Goal: Information Seeking & Learning: Compare options

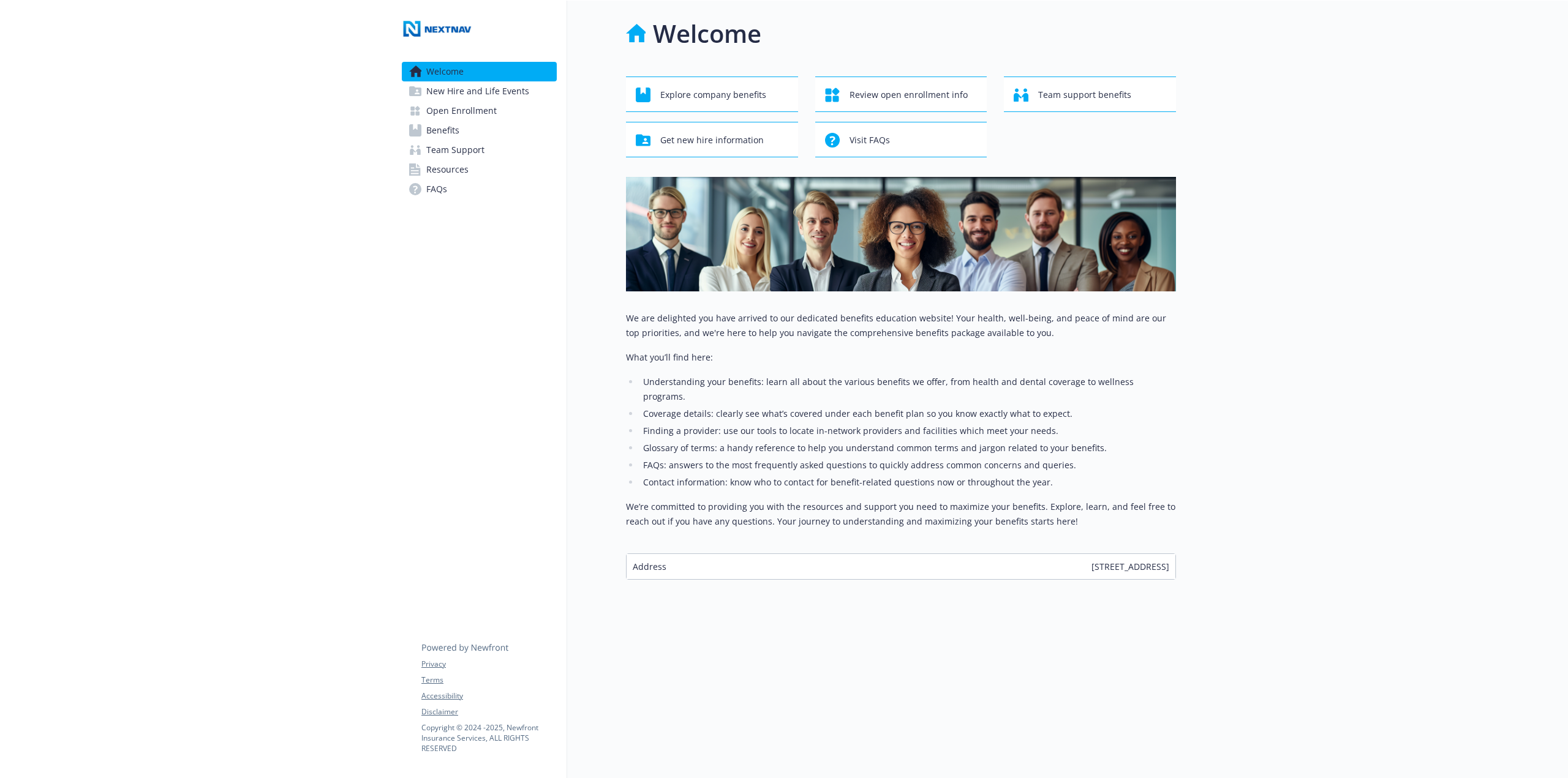
click at [496, 111] on link "Open Enrollment" at bounding box center [479, 111] width 155 height 20
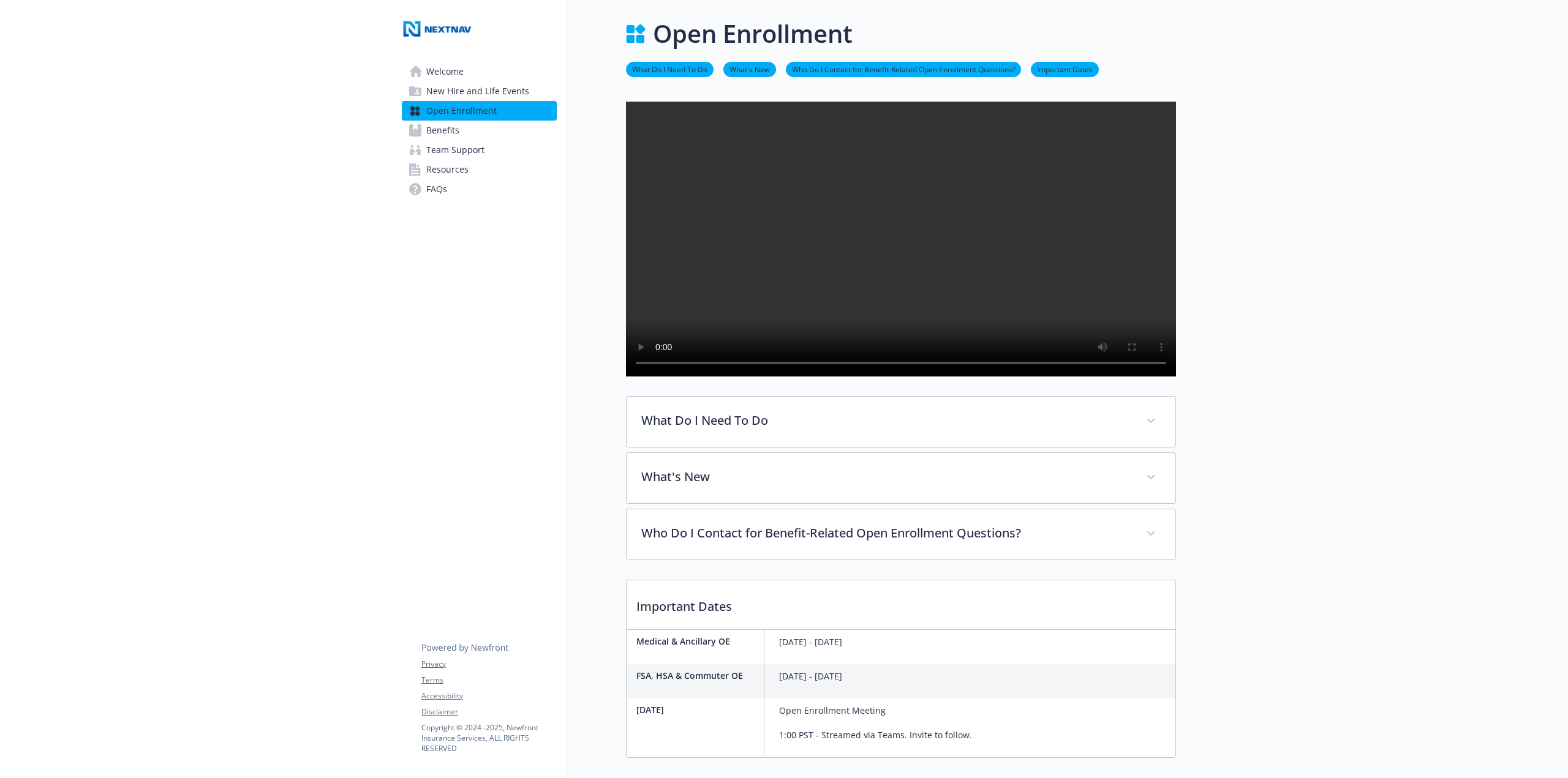
click at [478, 133] on link "Benefits" at bounding box center [479, 130] width 155 height 20
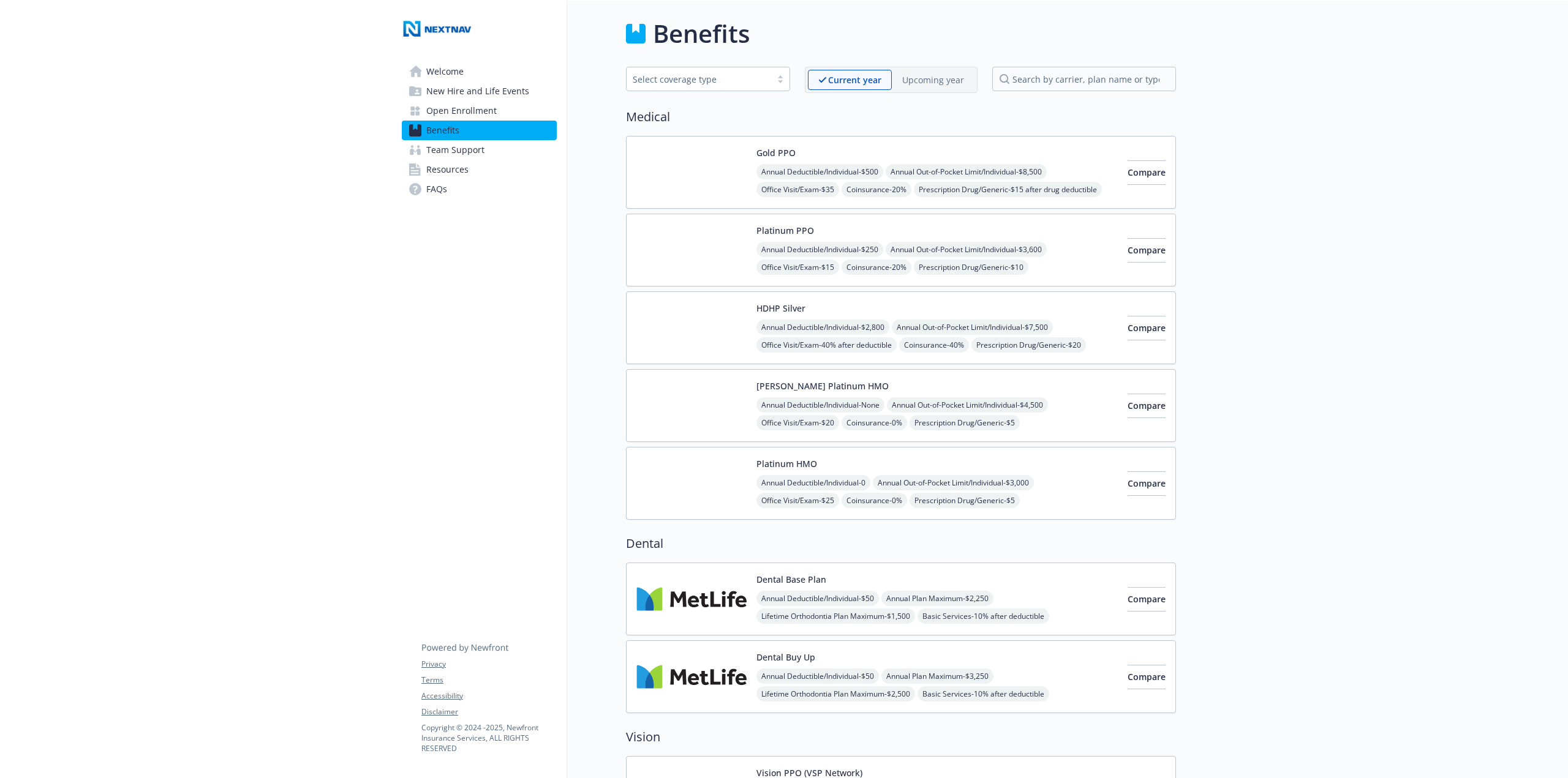
scroll to position [61, 0]
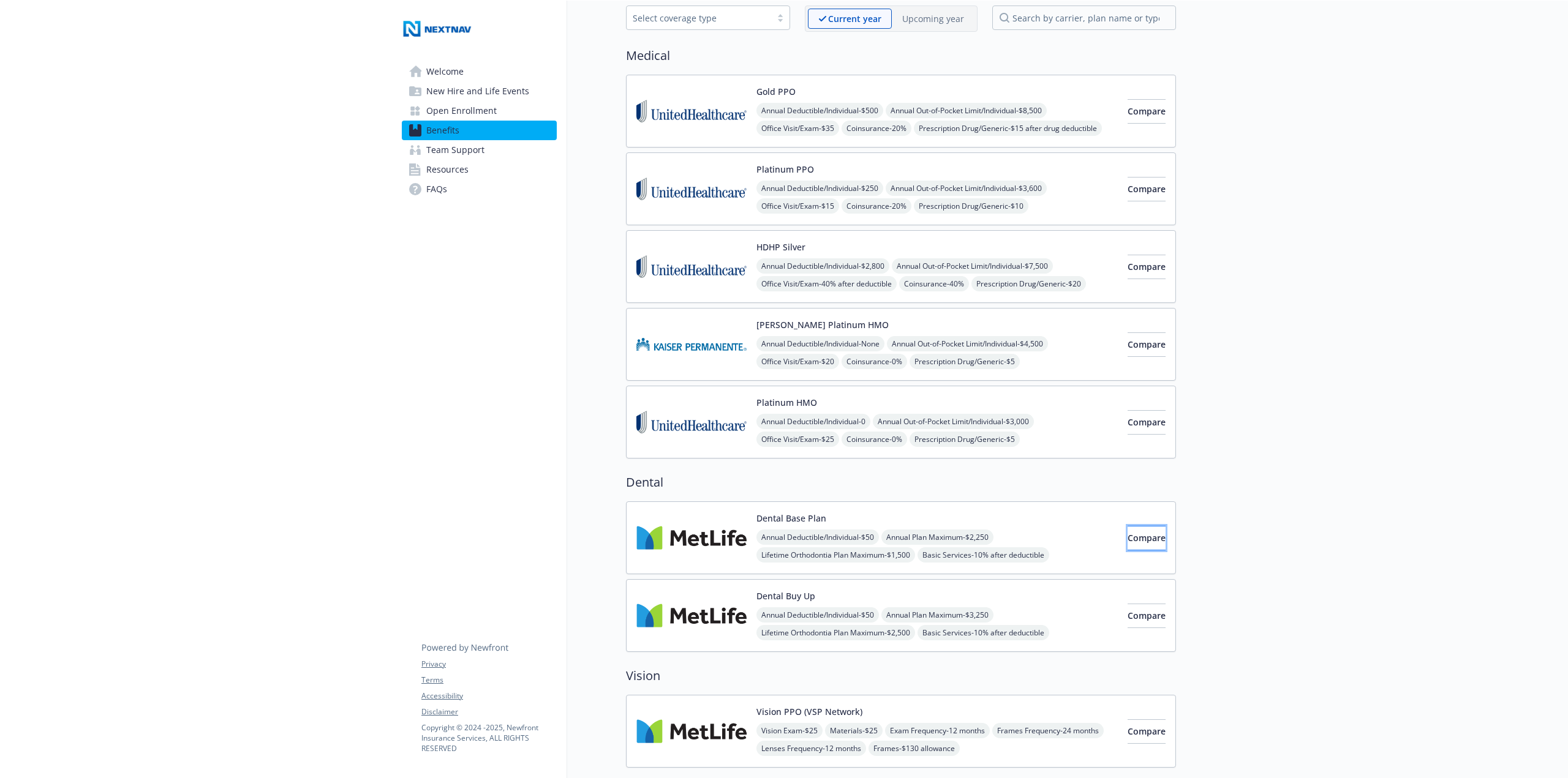
click at [1147, 543] on button "Compare" at bounding box center [1147, 537] width 38 height 25
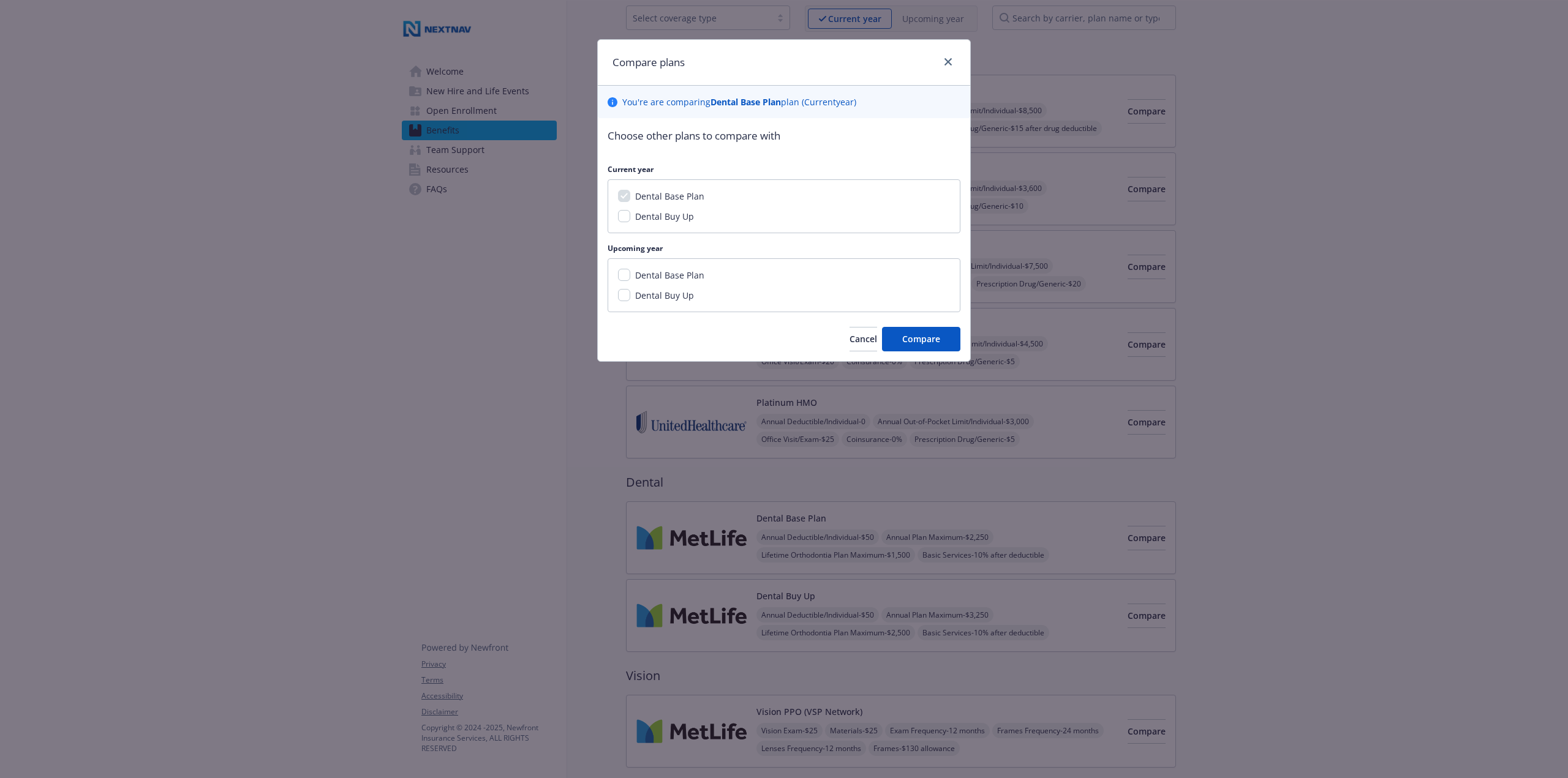
click at [685, 214] on span "Dental Buy Up" at bounding box center [664, 216] width 59 height 12
click at [630, 214] on input "Dental Buy Up" at bounding box center [623, 215] width 12 height 12
checkbox input "true"
click at [909, 345] on button "Compare" at bounding box center [921, 339] width 78 height 25
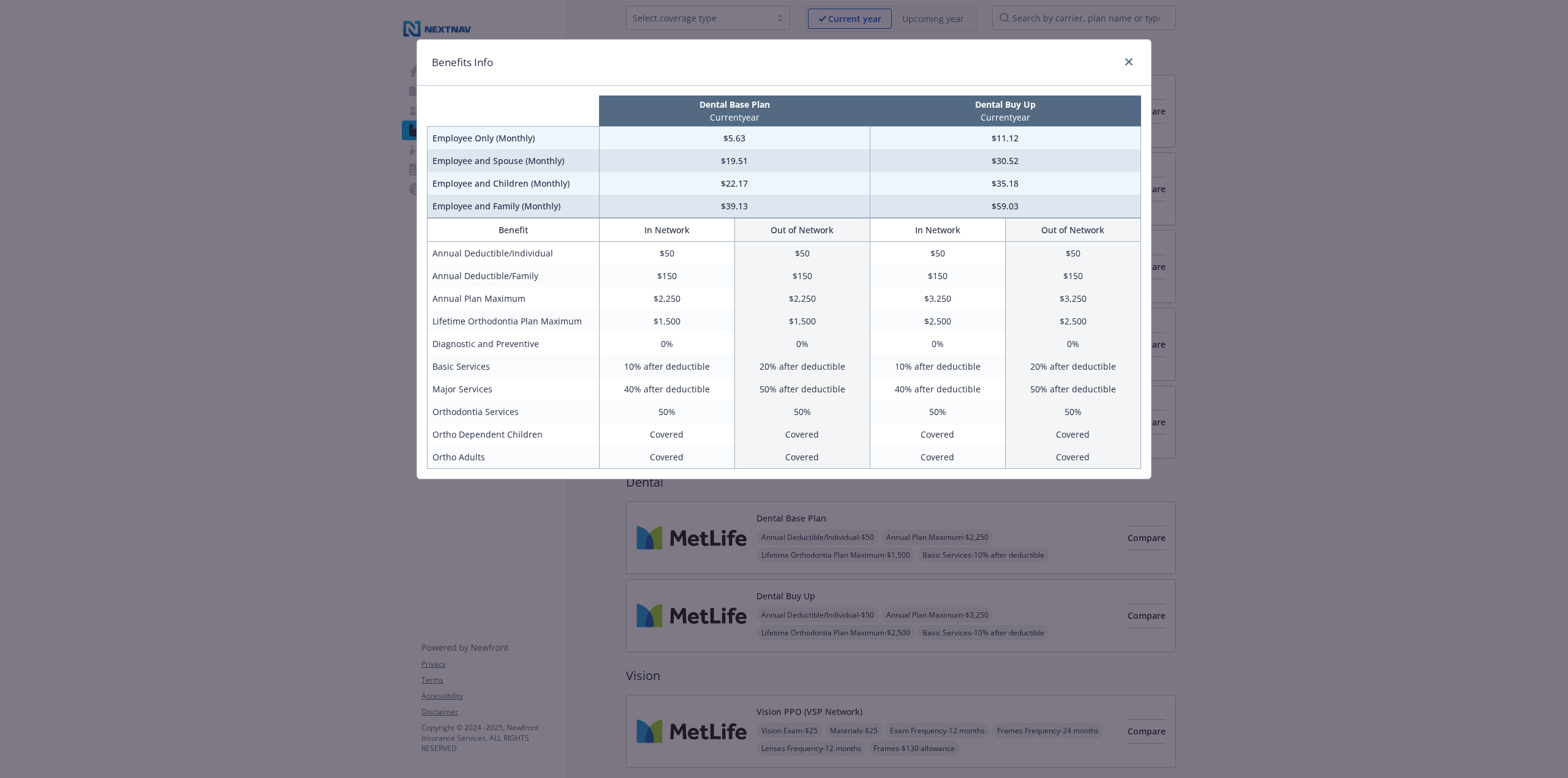
click at [436, 320] on td "Lifetime Orthodontia Plan Maximum" at bounding box center [513, 321] width 172 height 23
drag, startPoint x: 436, startPoint y: 320, endPoint x: 545, endPoint y: 317, distance: 109.0
click at [545, 317] on td "Lifetime Orthodontia Plan Maximum" at bounding box center [513, 321] width 172 height 23
click at [1328, 540] on div "Benefits Info Dental Base Plan Current year Dental Buy Up Current year Employee…" at bounding box center [784, 389] width 1568 height 778
click at [1125, 65] on link "close" at bounding box center [1128, 62] width 15 height 15
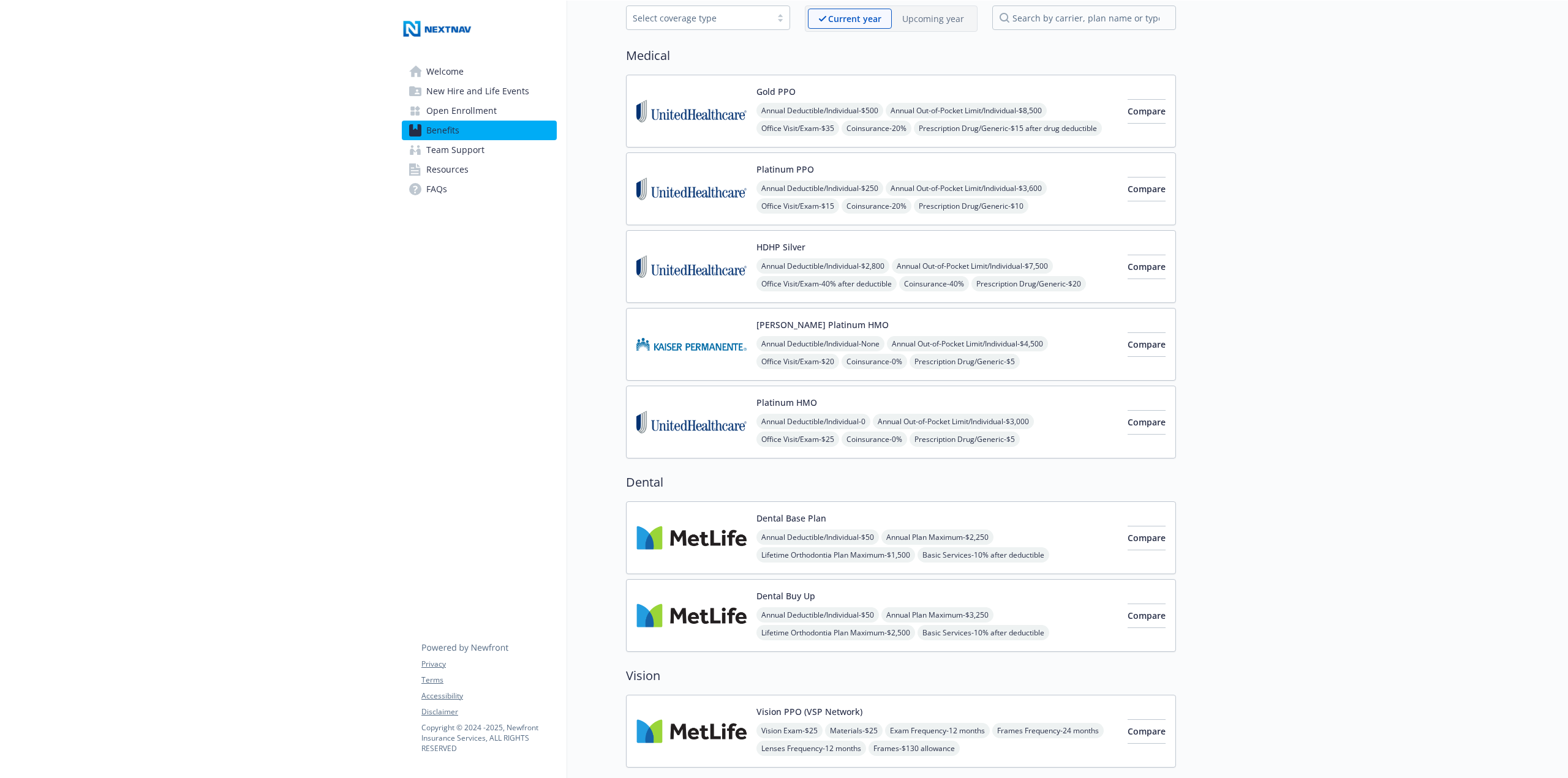
scroll to position [0, 0]
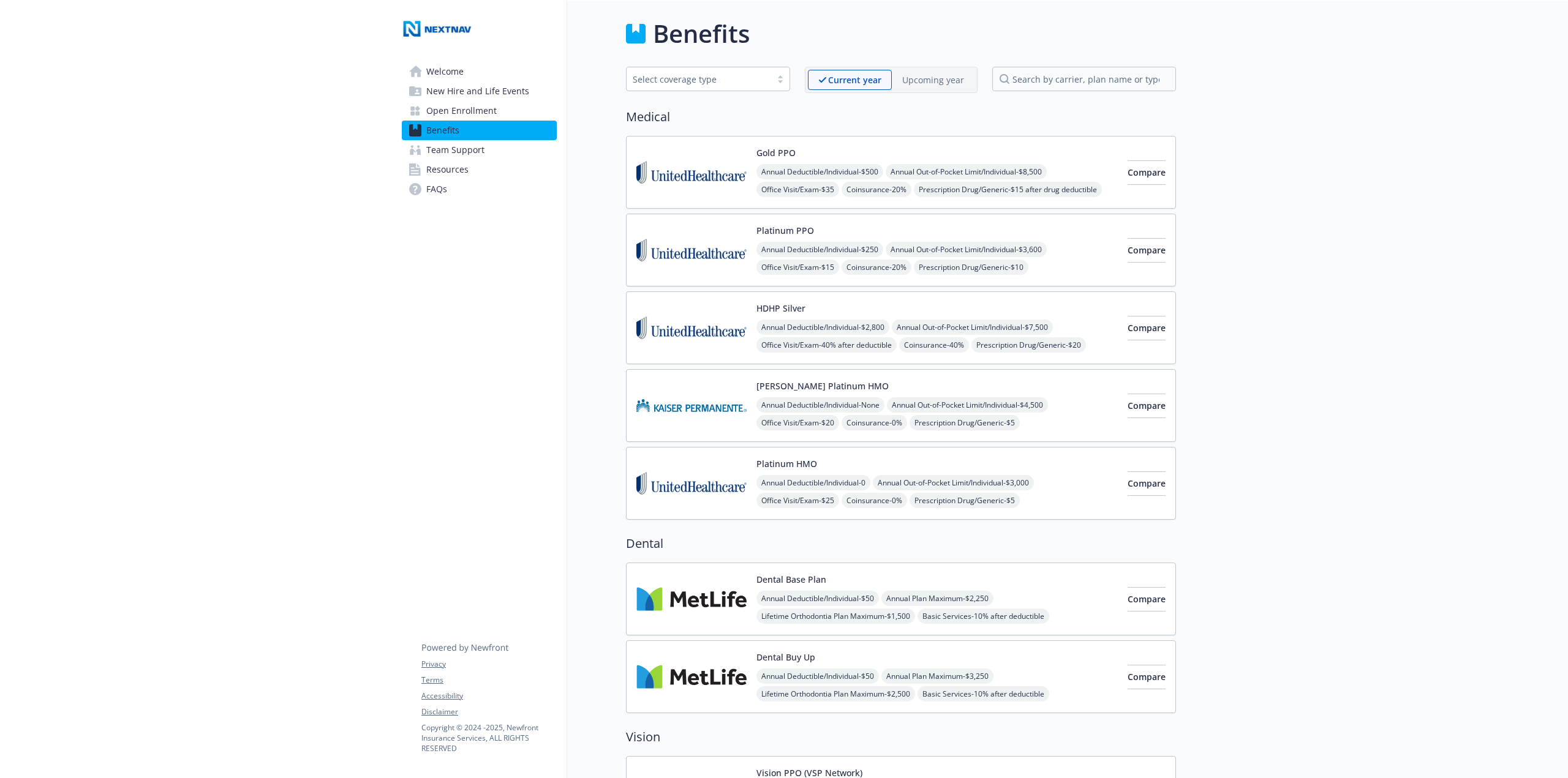
click at [703, 403] on img at bounding box center [691, 405] width 110 height 52
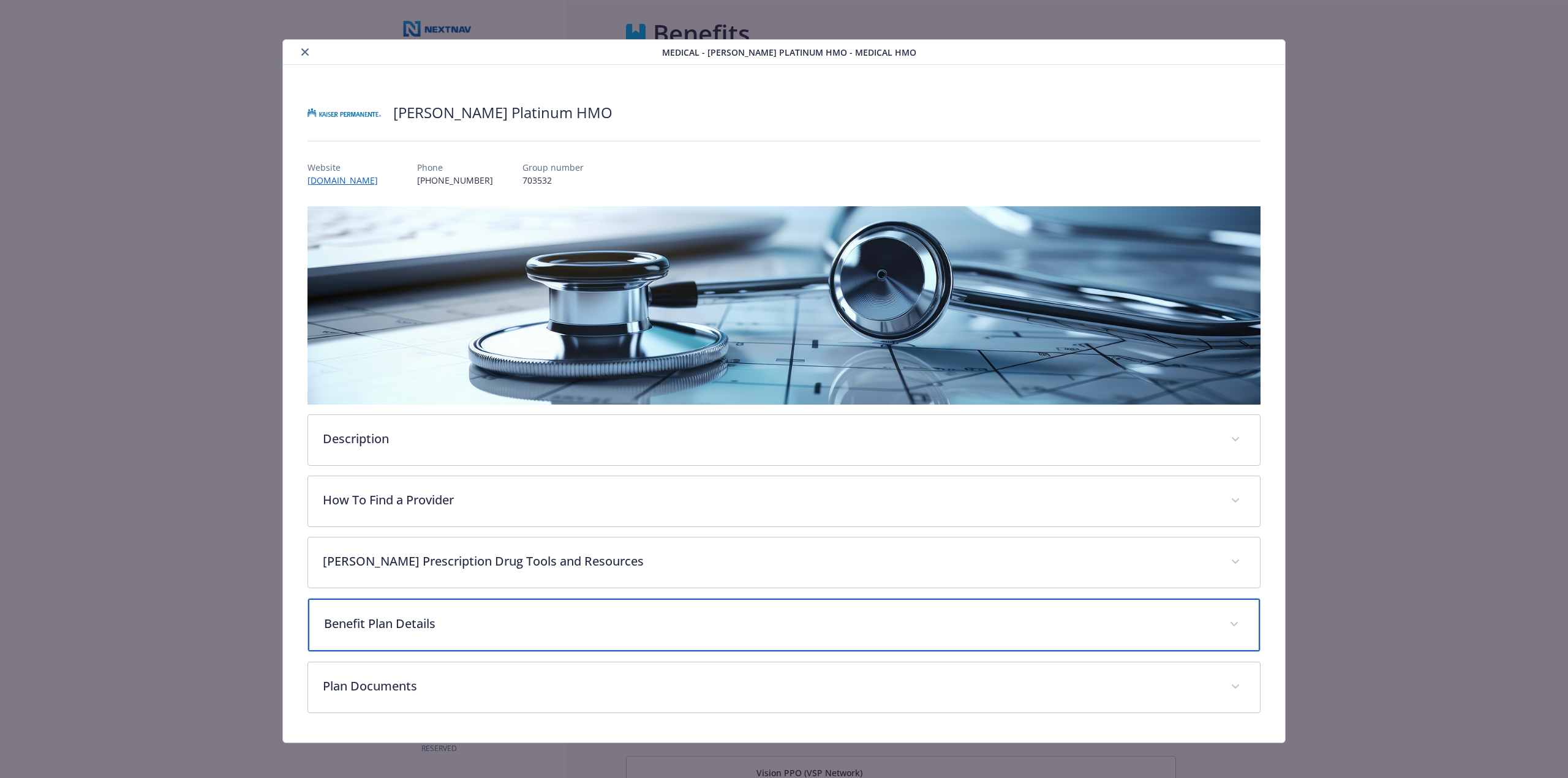
click at [907, 621] on p "Benefit Plan Details" at bounding box center [769, 623] width 890 height 18
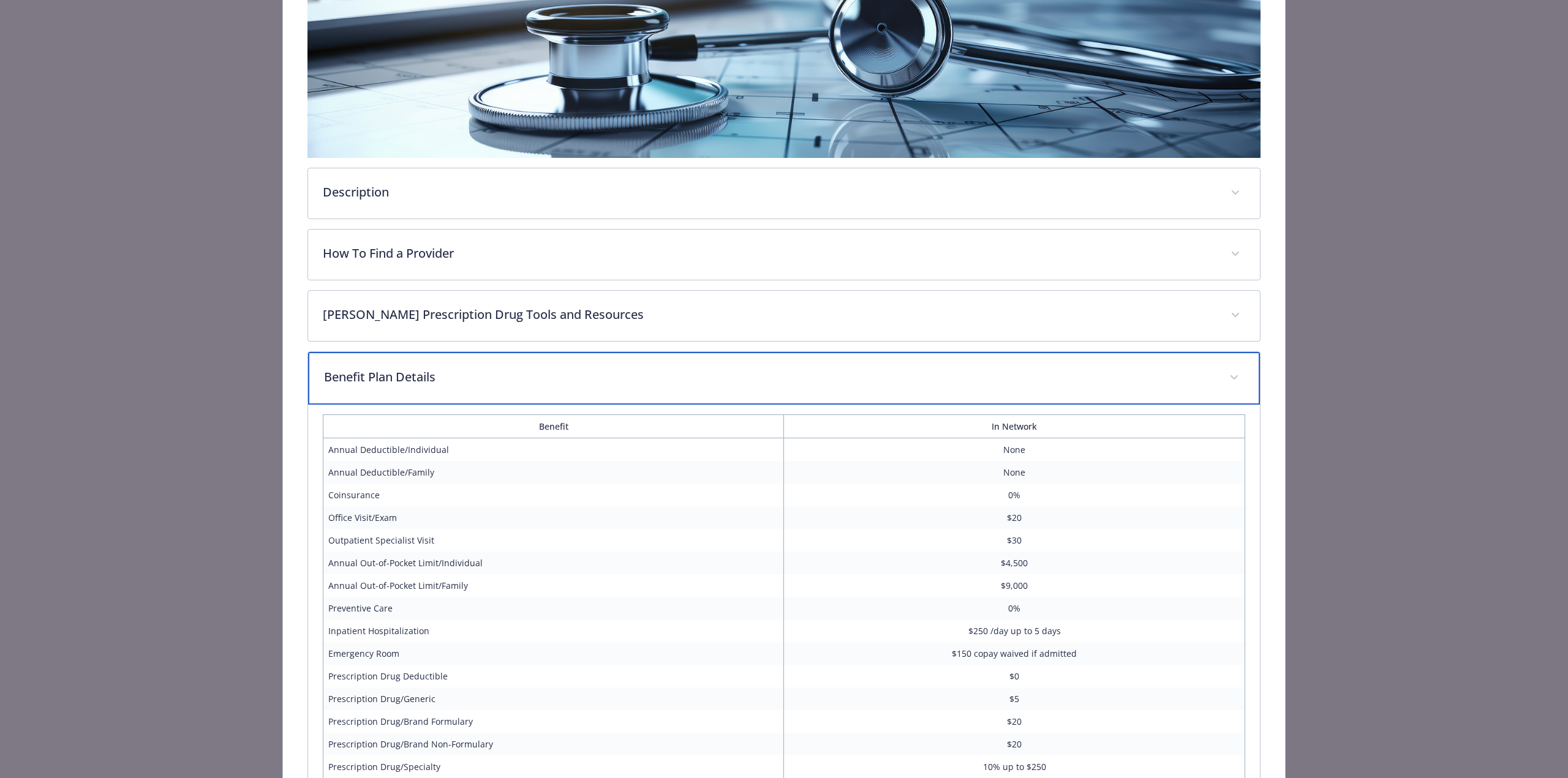
scroll to position [92, 0]
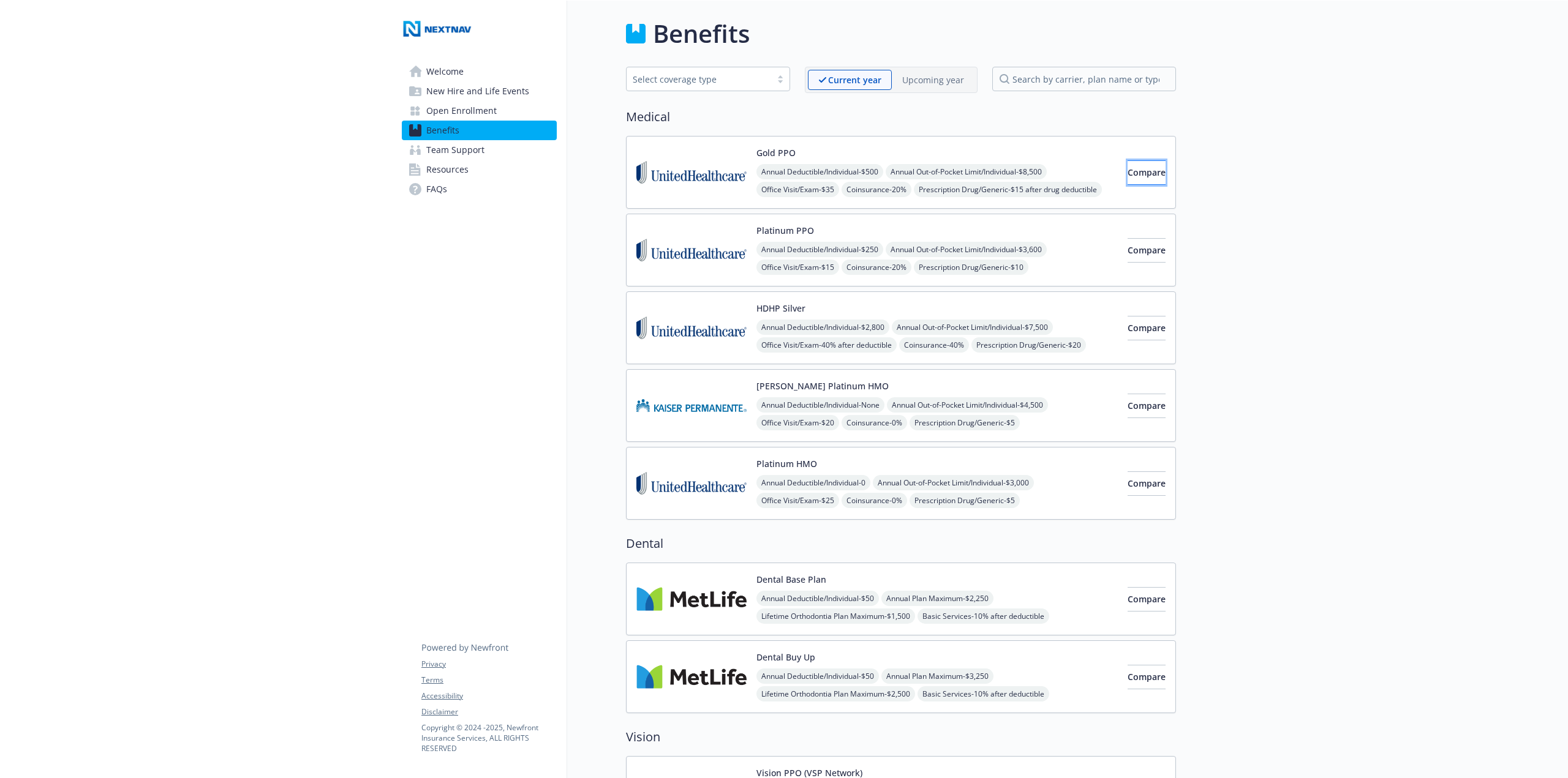
click at [1128, 173] on span "Compare" at bounding box center [1147, 172] width 38 height 12
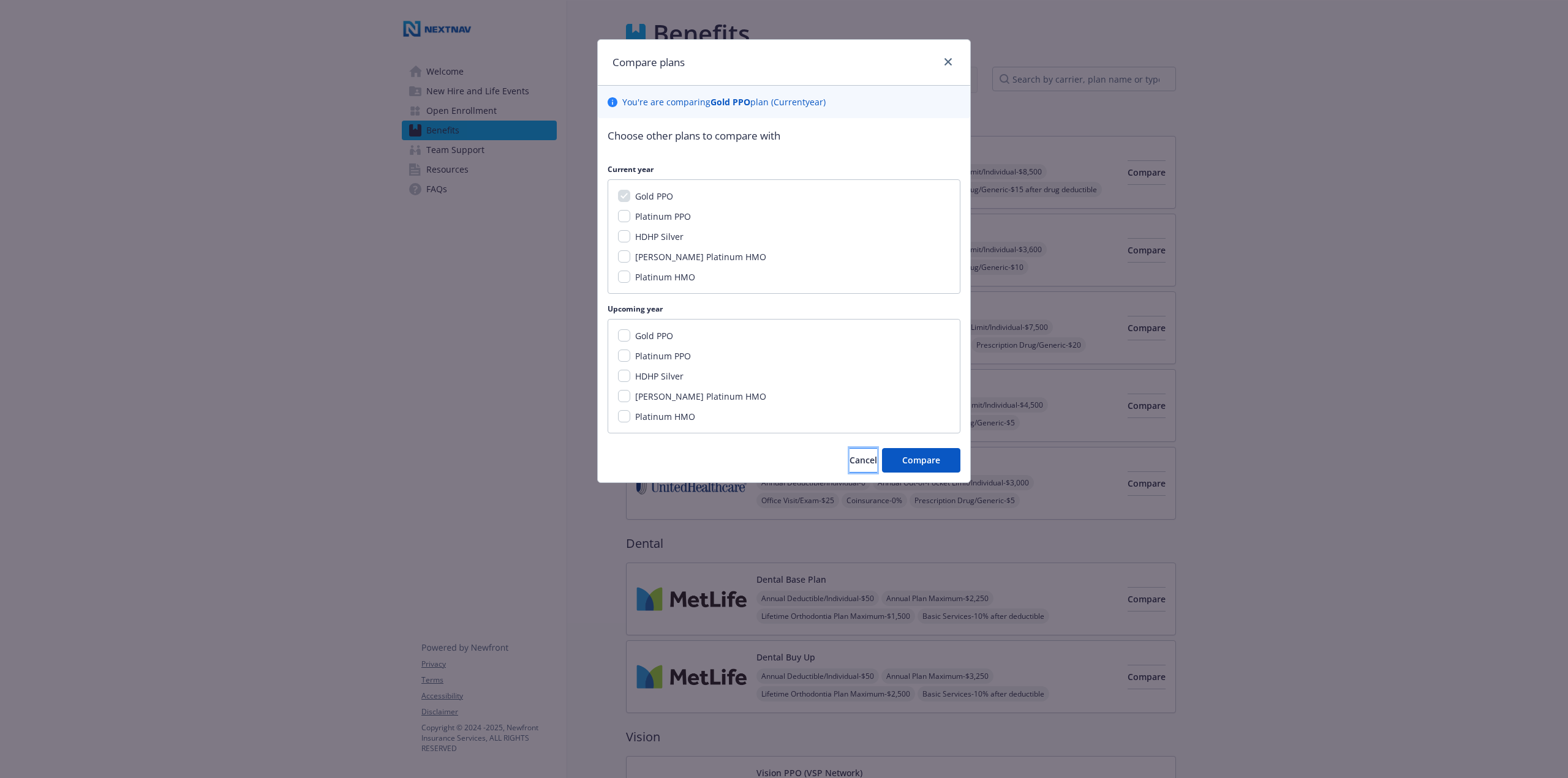
click at [850, 461] on button "Cancel" at bounding box center [863, 460] width 28 height 25
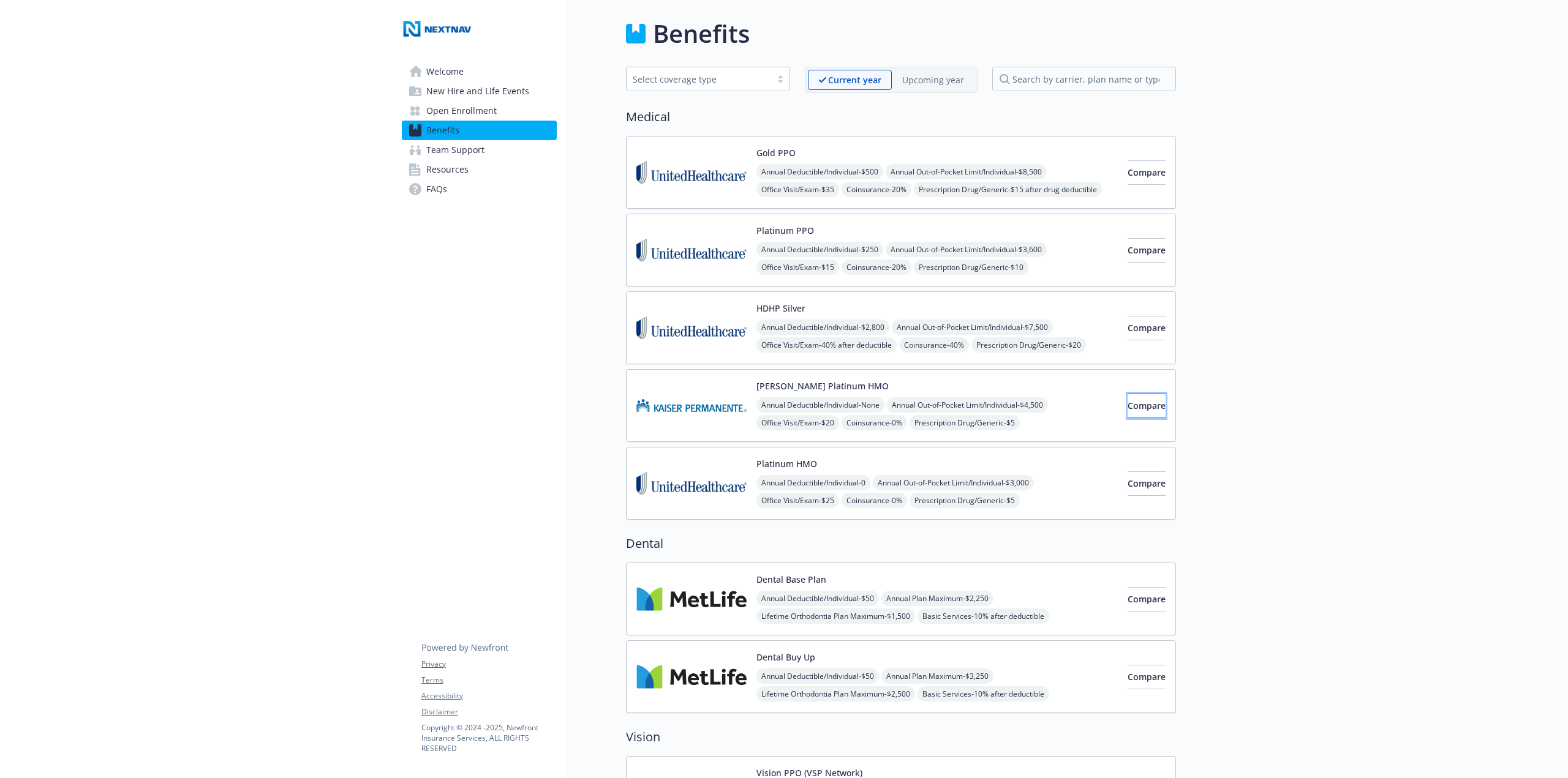
click at [1136, 404] on span "Compare" at bounding box center [1147, 405] width 38 height 12
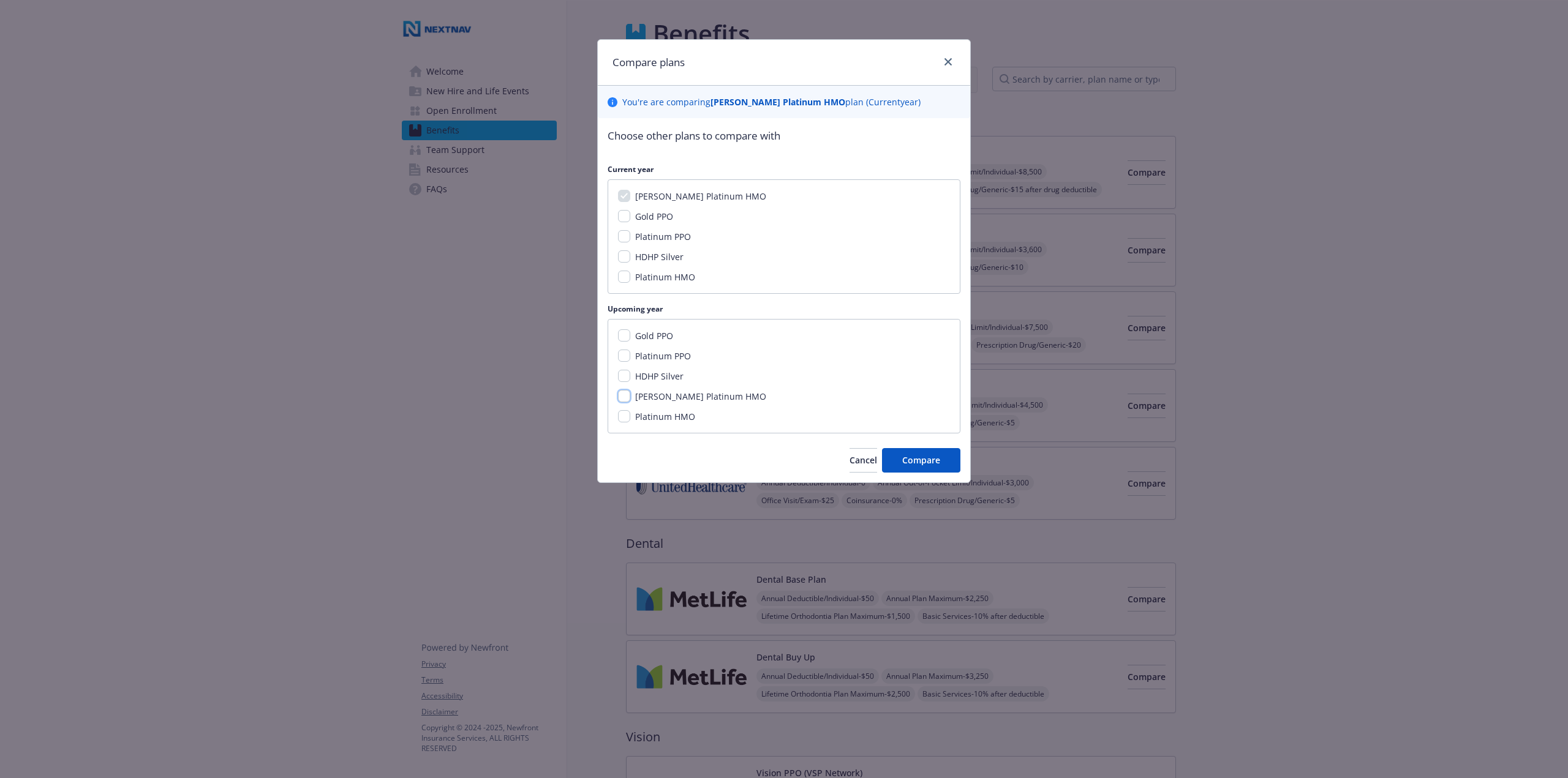
click at [625, 393] on input "[PERSON_NAME] Platinum HMO" at bounding box center [623, 396] width 12 height 12
checkbox input "true"
click at [937, 463] on span "Compare" at bounding box center [921, 460] width 38 height 12
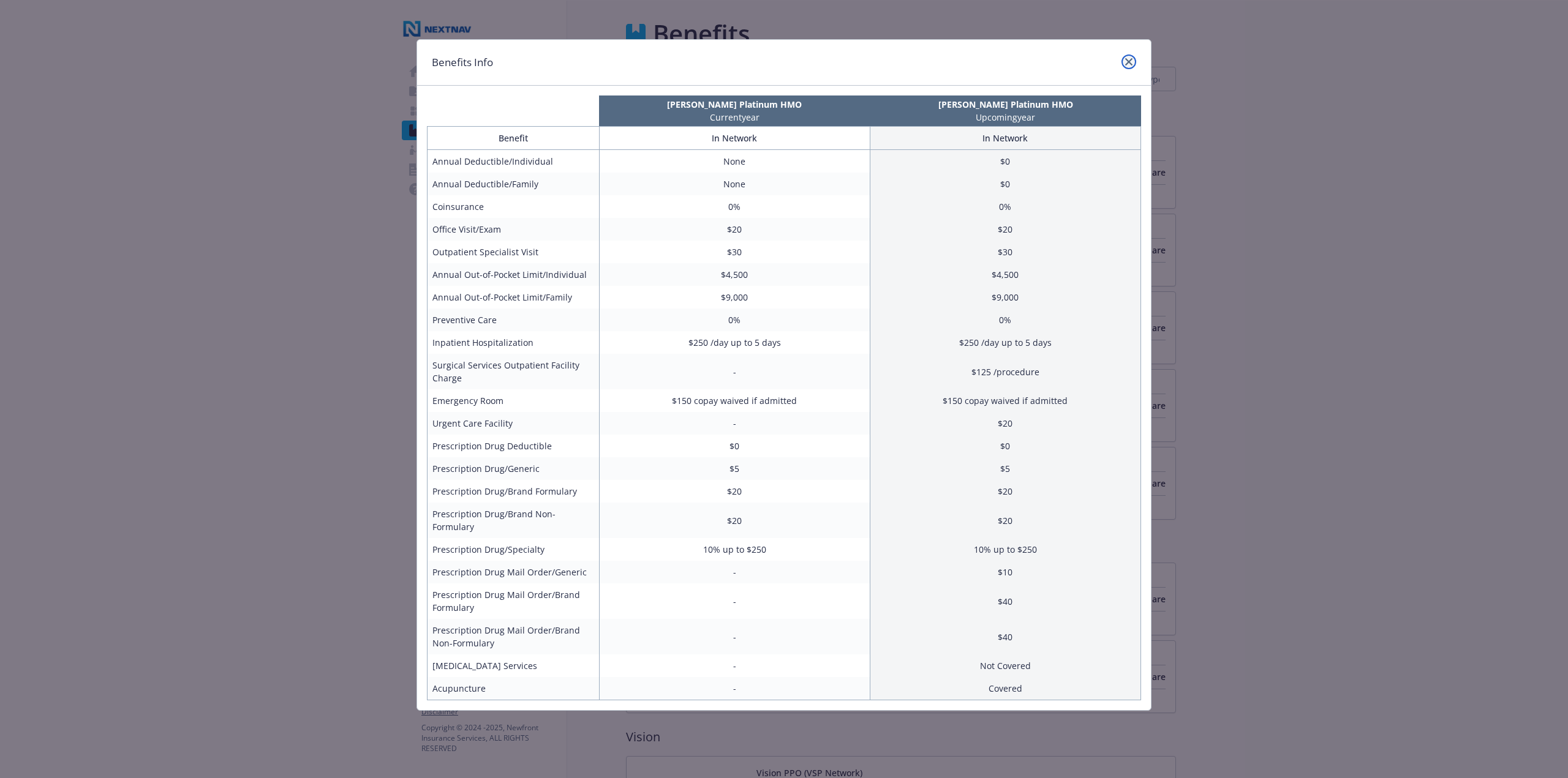
click at [1123, 61] on link "close" at bounding box center [1128, 62] width 15 height 15
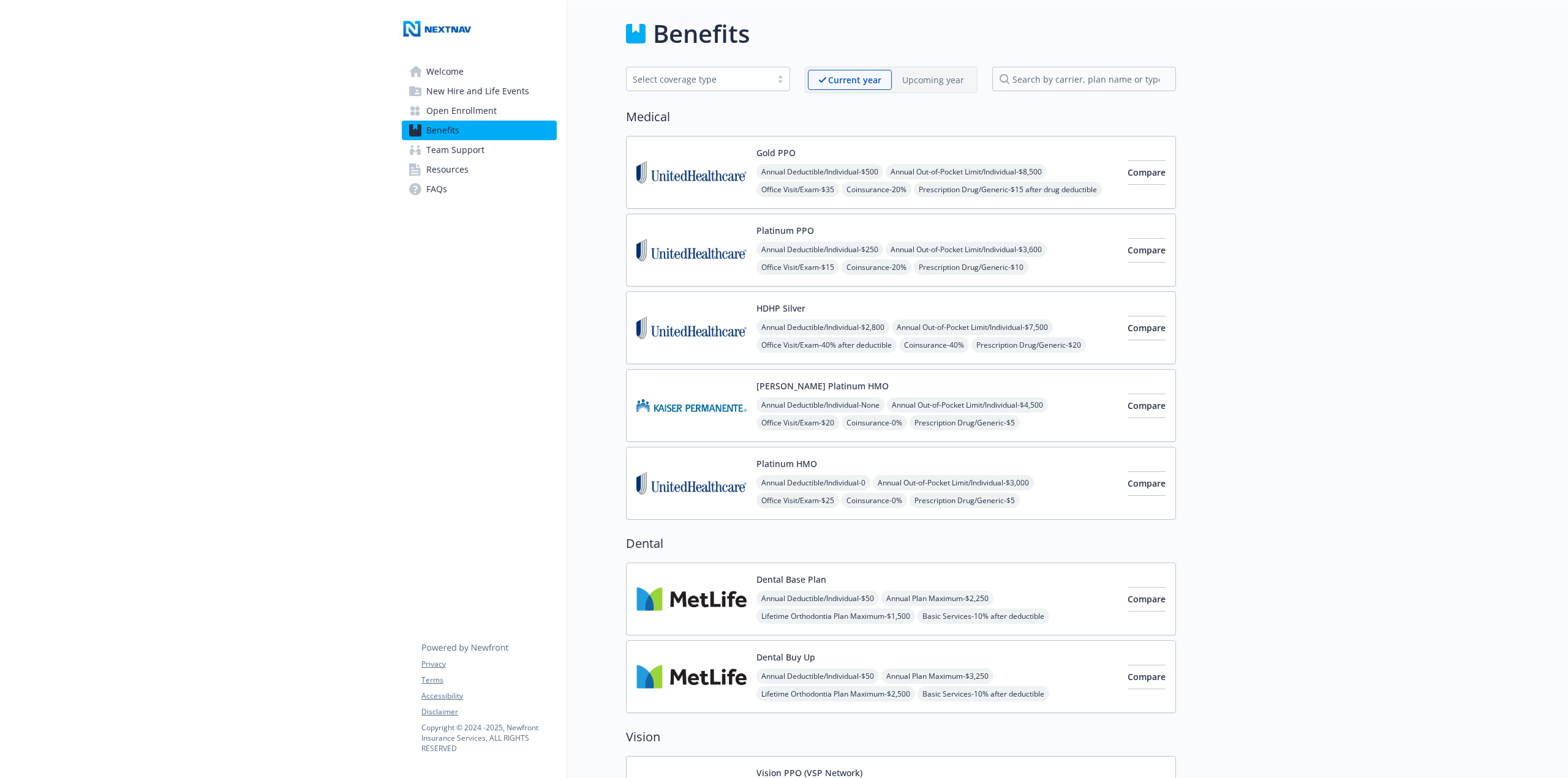
click at [697, 404] on img at bounding box center [691, 405] width 110 height 52
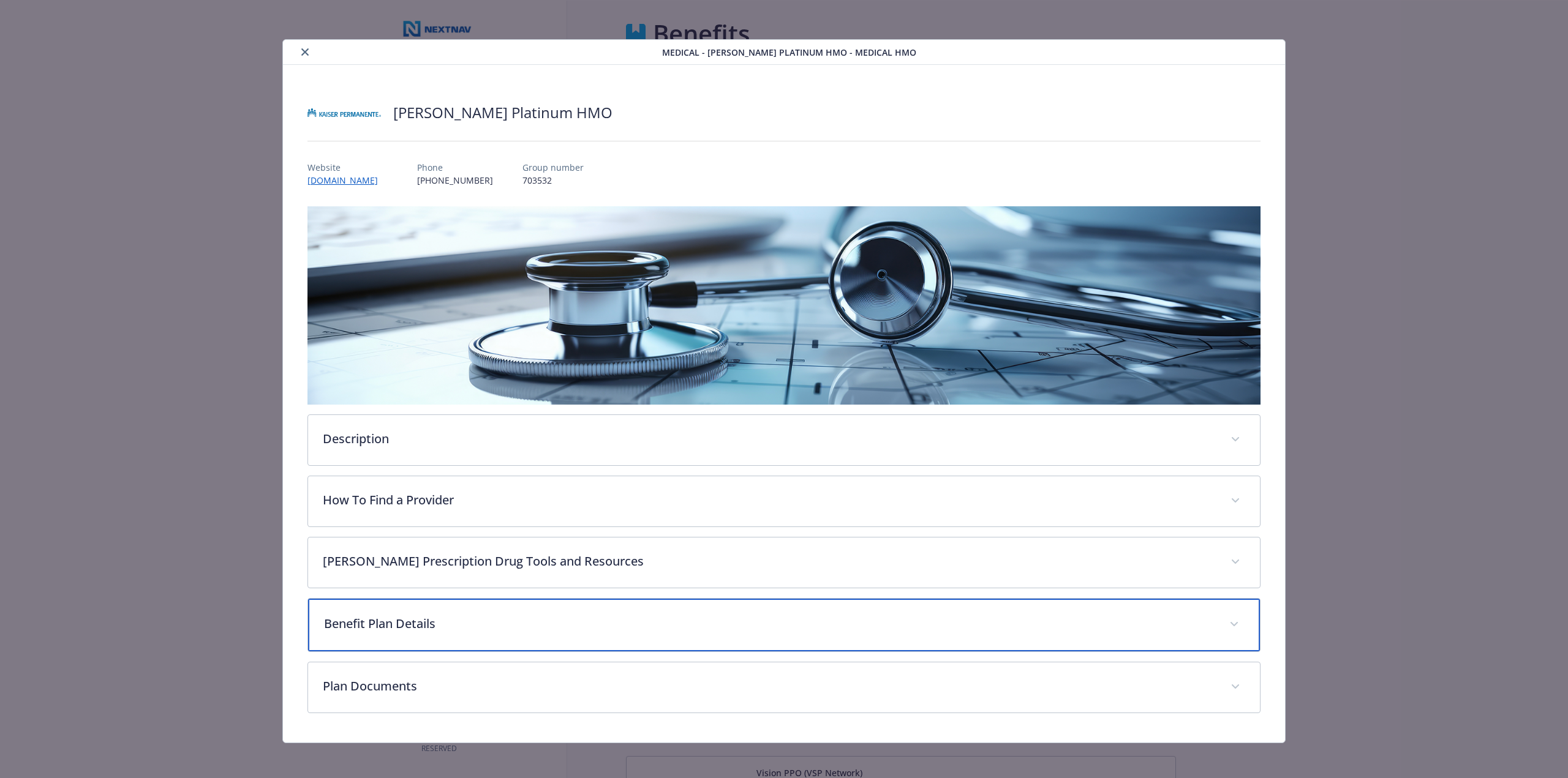
click at [731, 608] on div "Benefit Plan Details" at bounding box center [784, 624] width 952 height 53
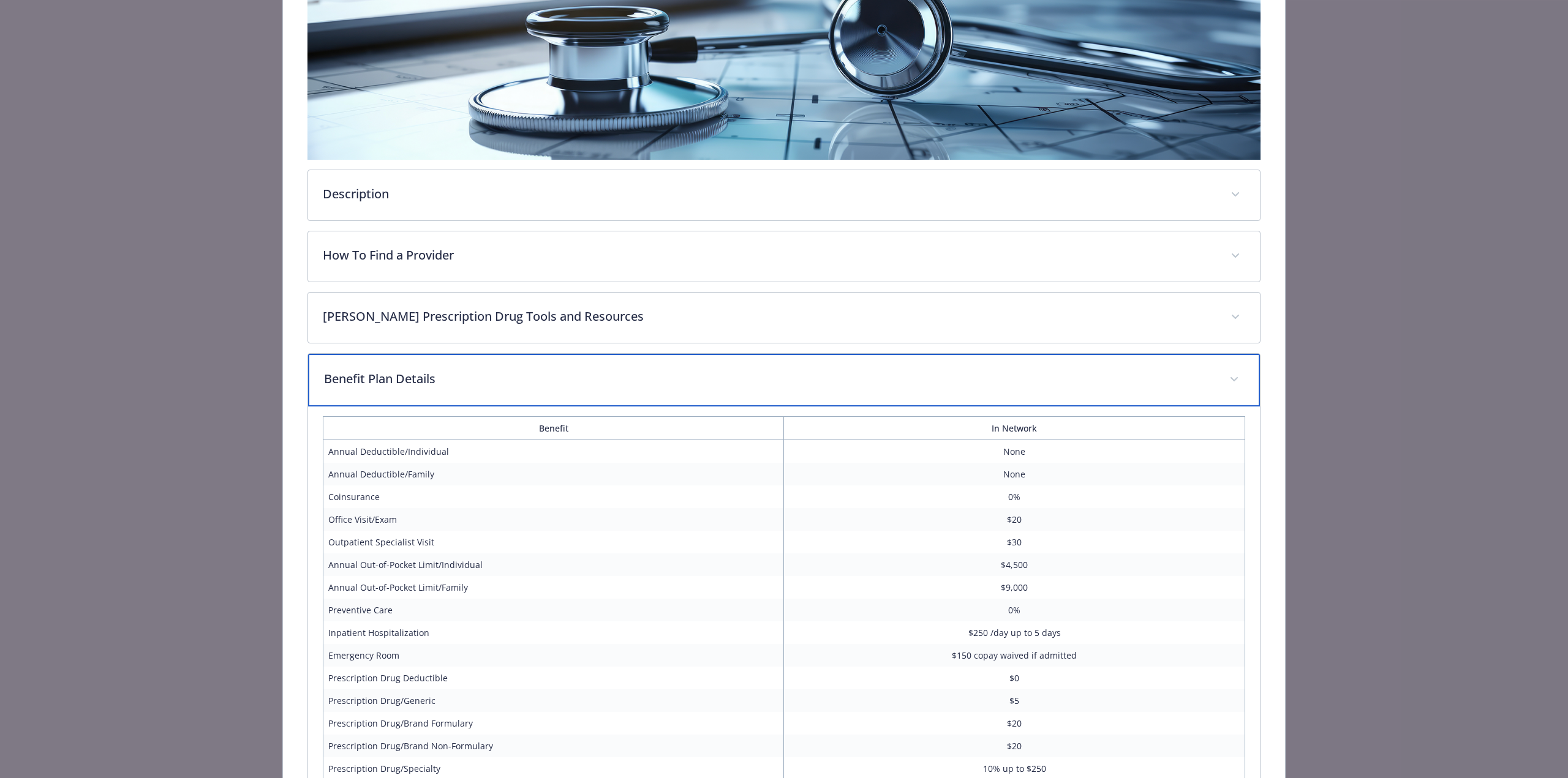
scroll to position [367, 0]
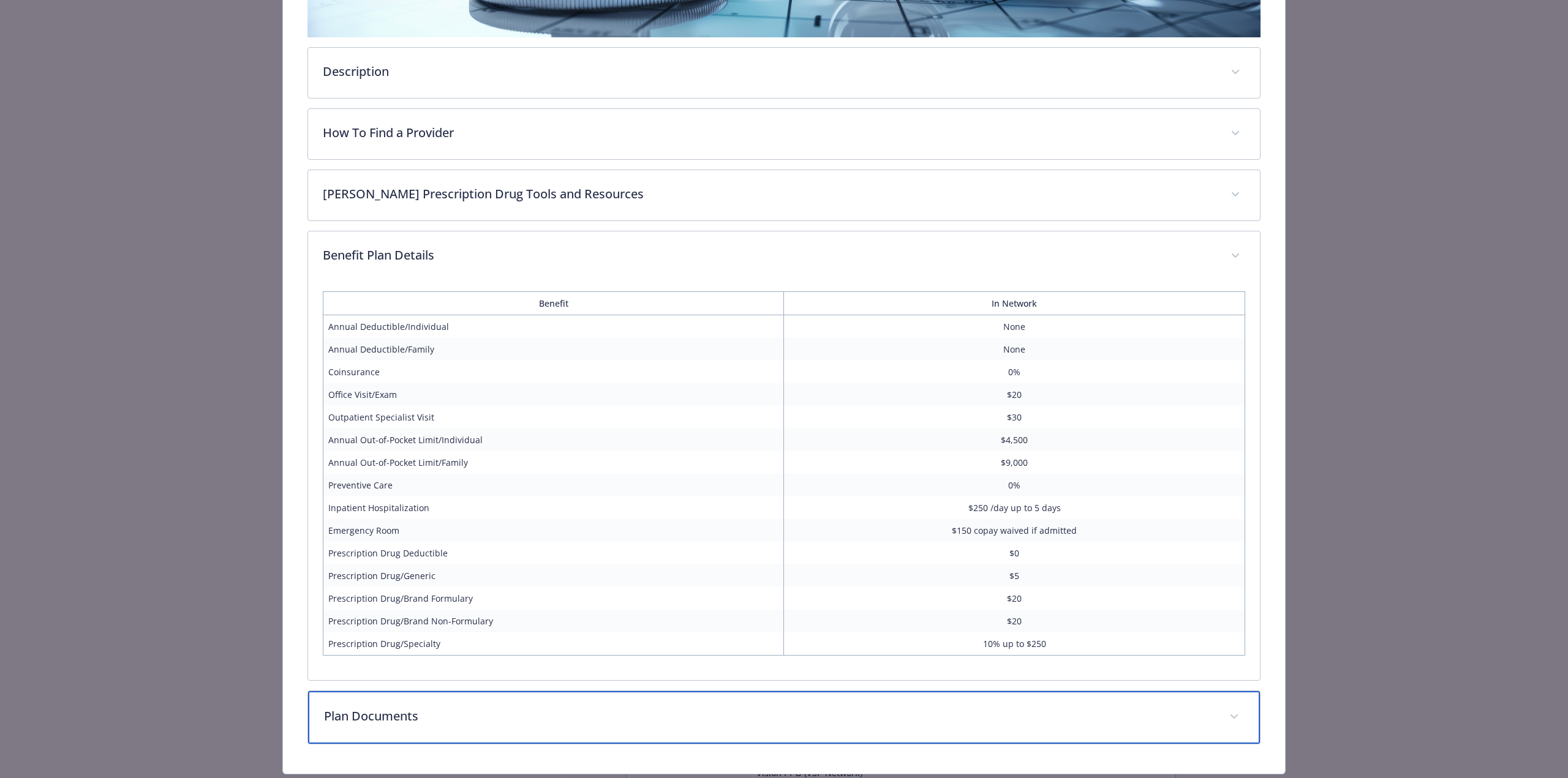
click at [409, 717] on p "Plan Documents" at bounding box center [769, 715] width 890 height 18
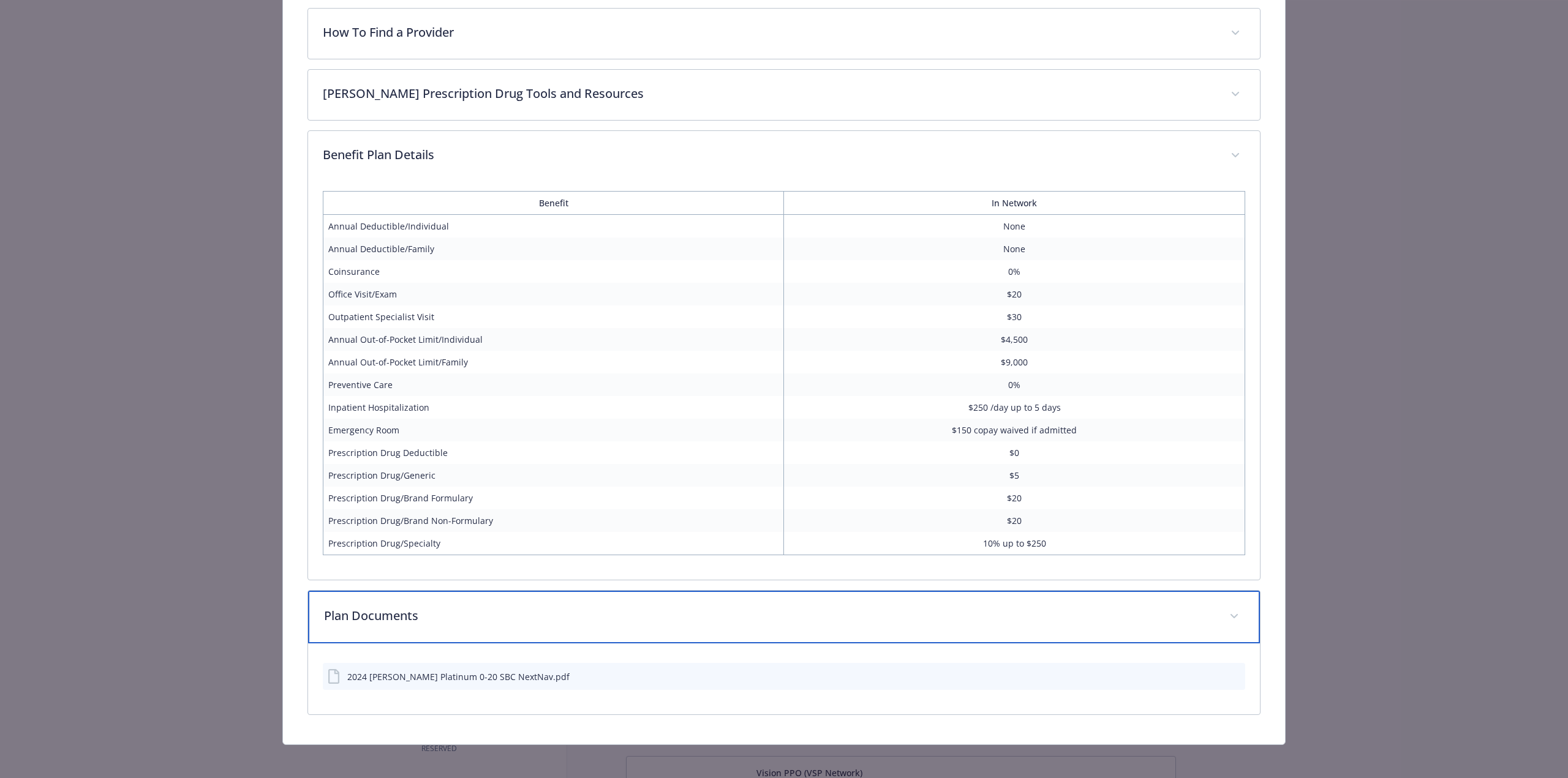
scroll to position [469, 0]
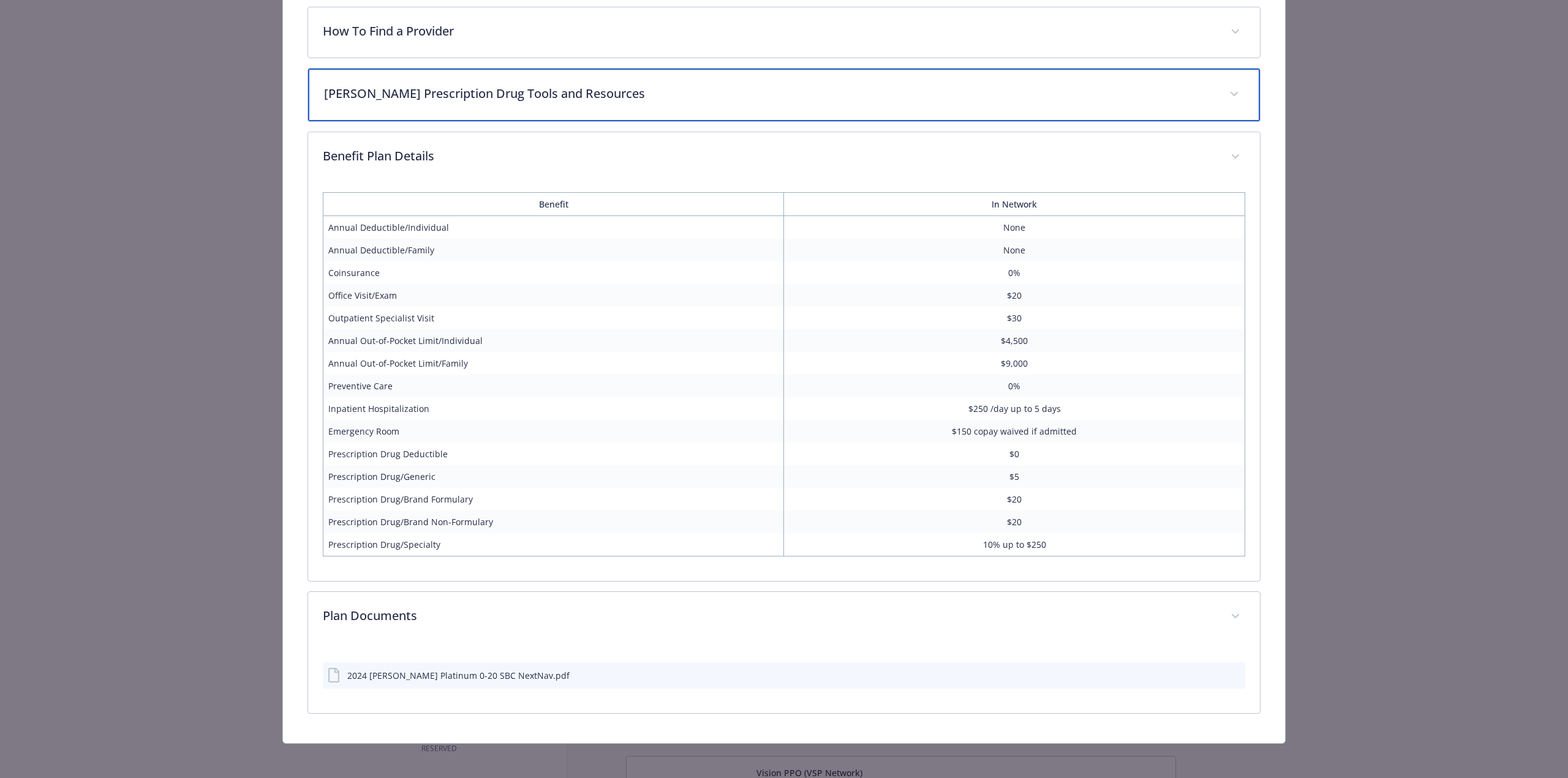
click at [523, 93] on p "[PERSON_NAME] Prescription Drug Tools and Resources" at bounding box center [769, 93] width 890 height 18
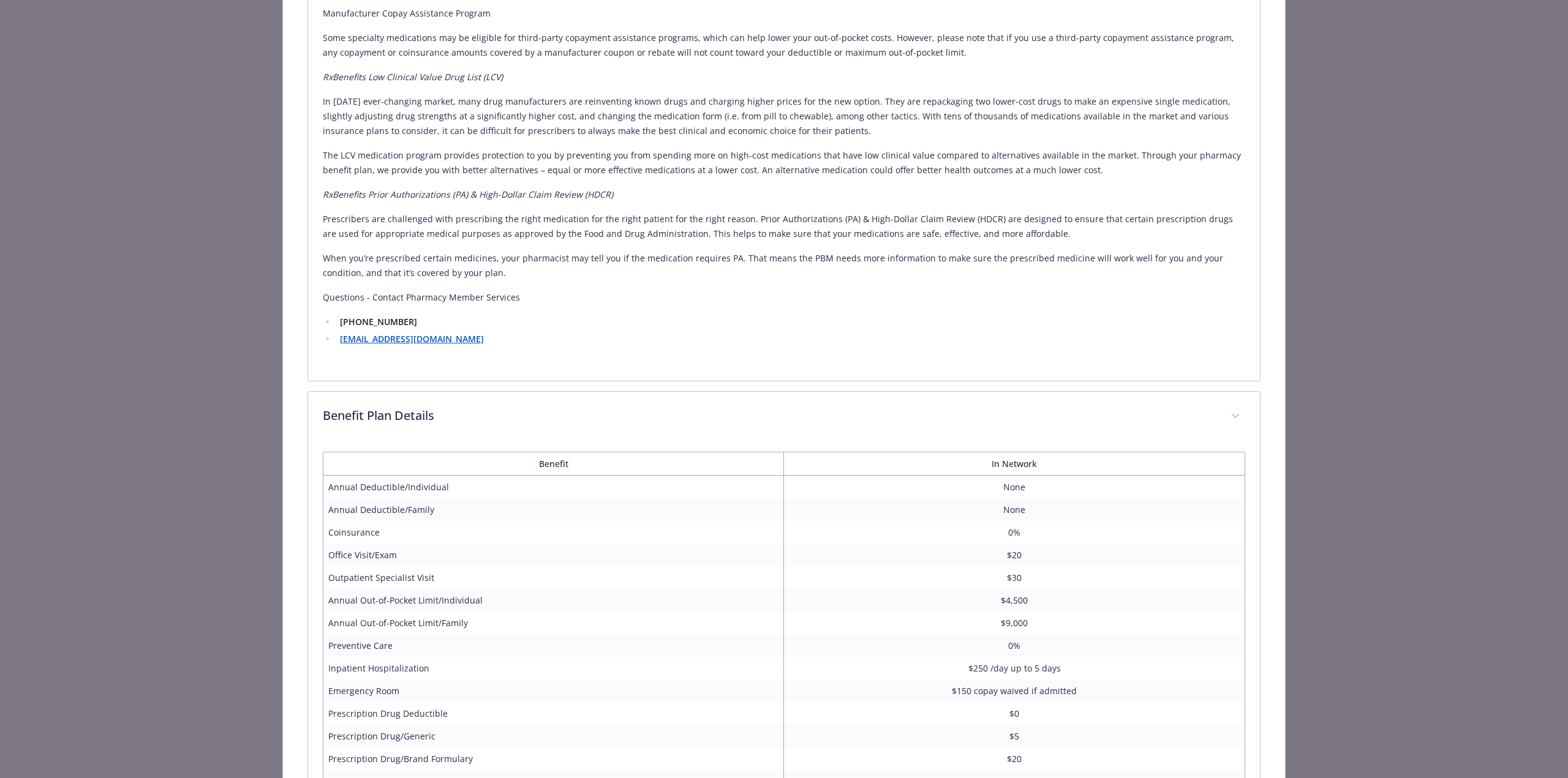
scroll to position [1203, 0]
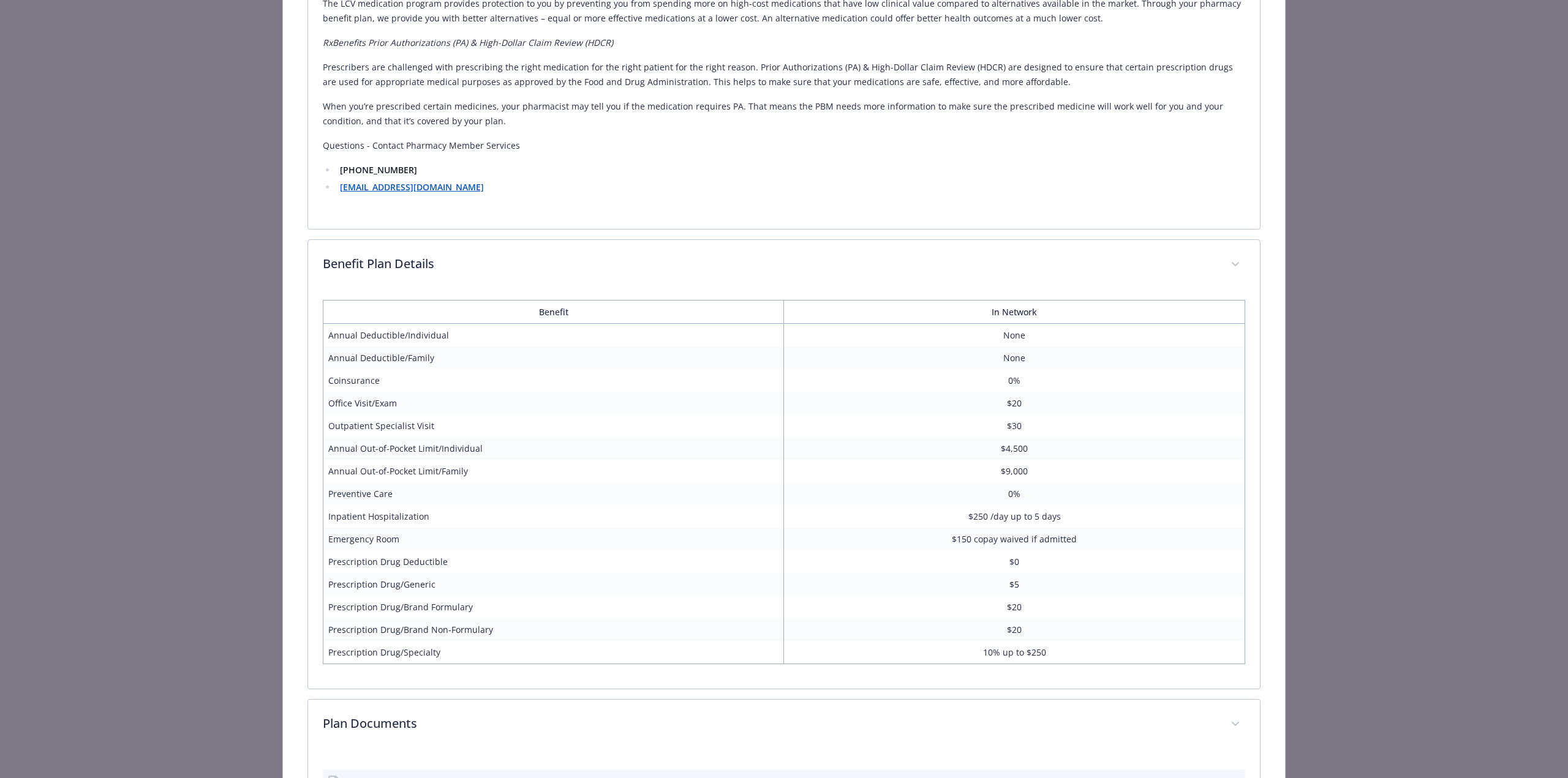
click at [995, 404] on td "$20" at bounding box center [1014, 403] width 461 height 23
click at [995, 404] on td "$20" at bounding box center [1014, 405] width 461 height 23
click at [1001, 404] on td "$20" at bounding box center [1014, 405] width 461 height 23
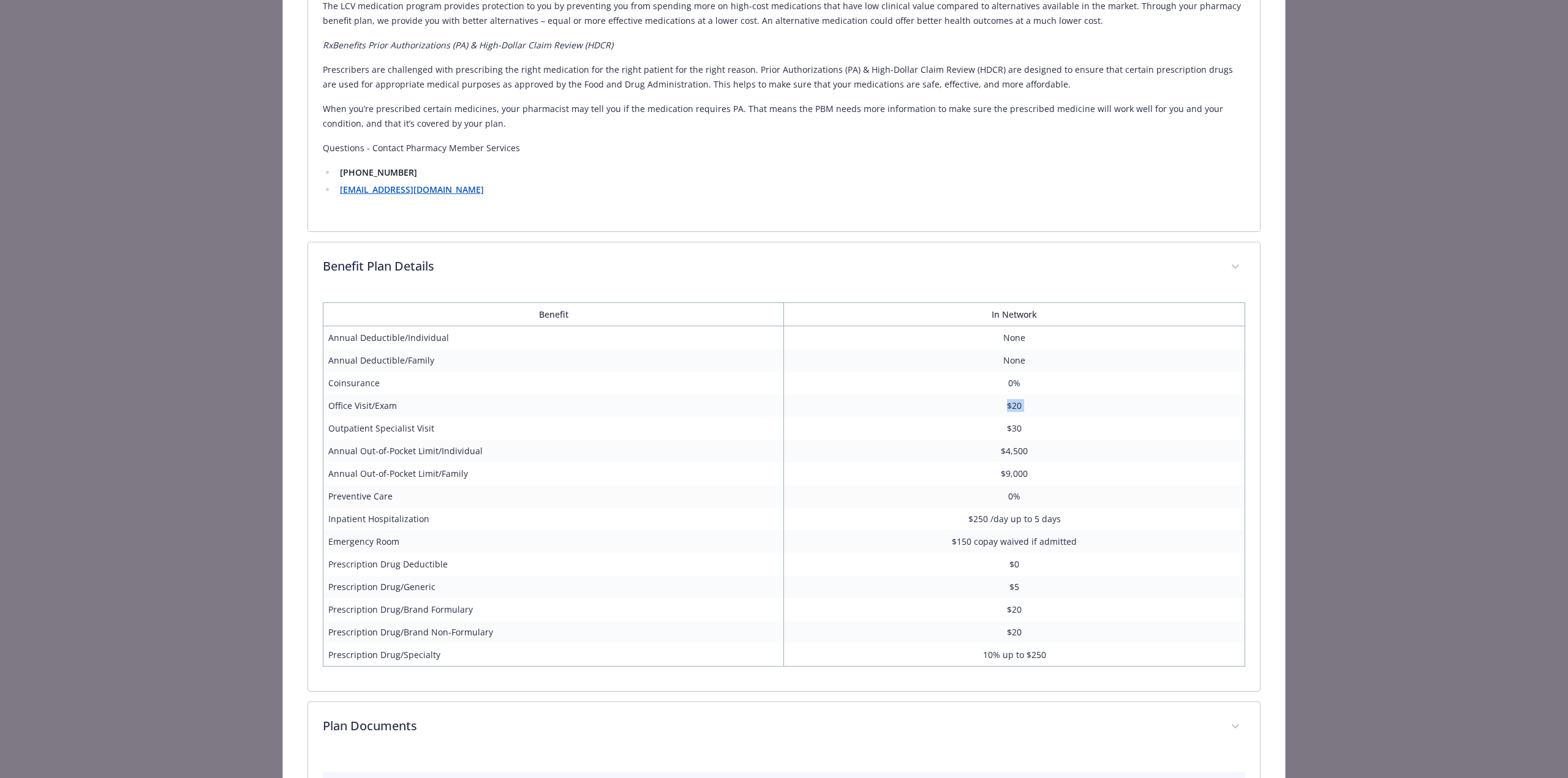
click at [1001, 404] on td "$20" at bounding box center [1014, 405] width 461 height 23
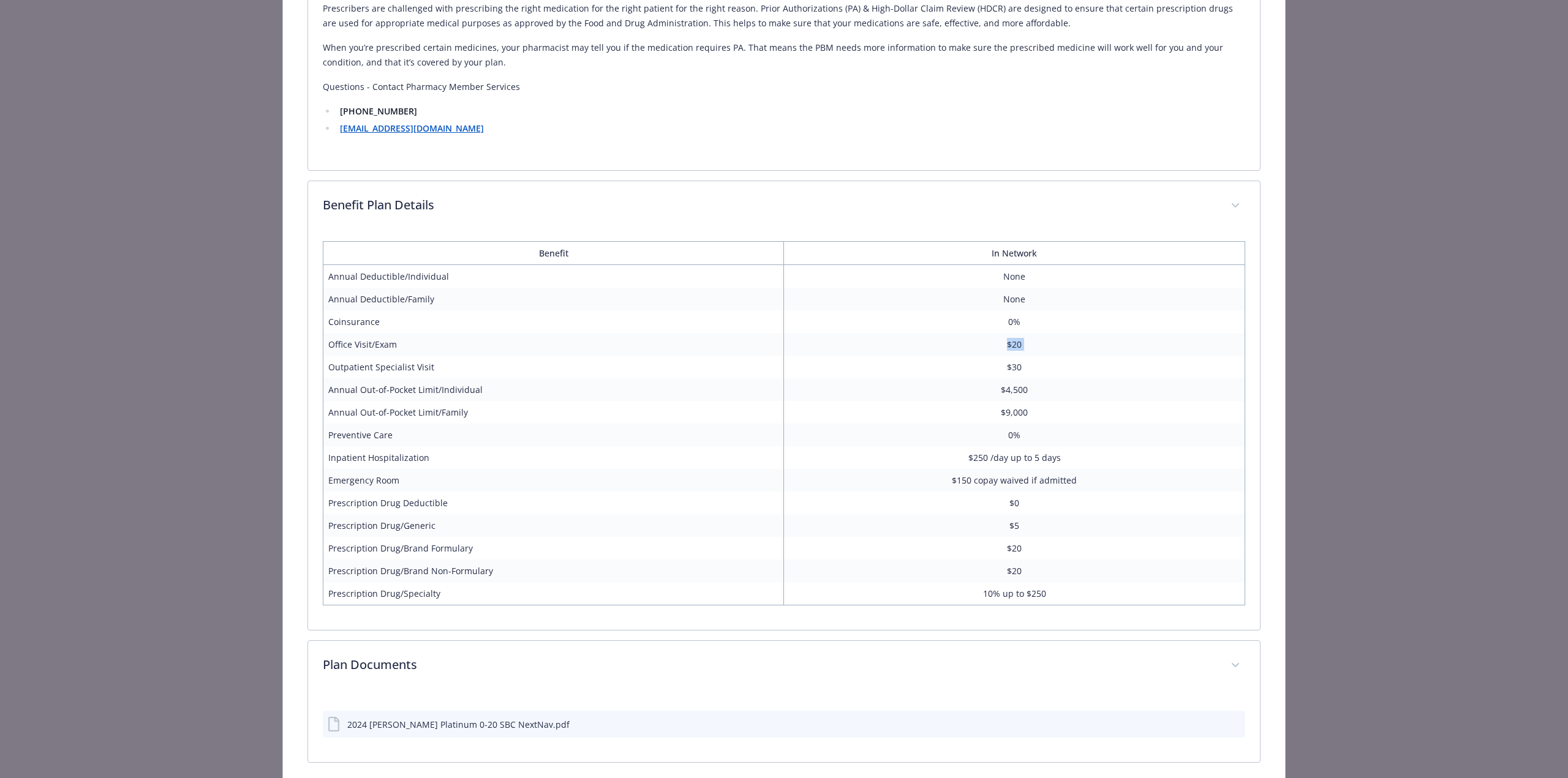
scroll to position [1311, 0]
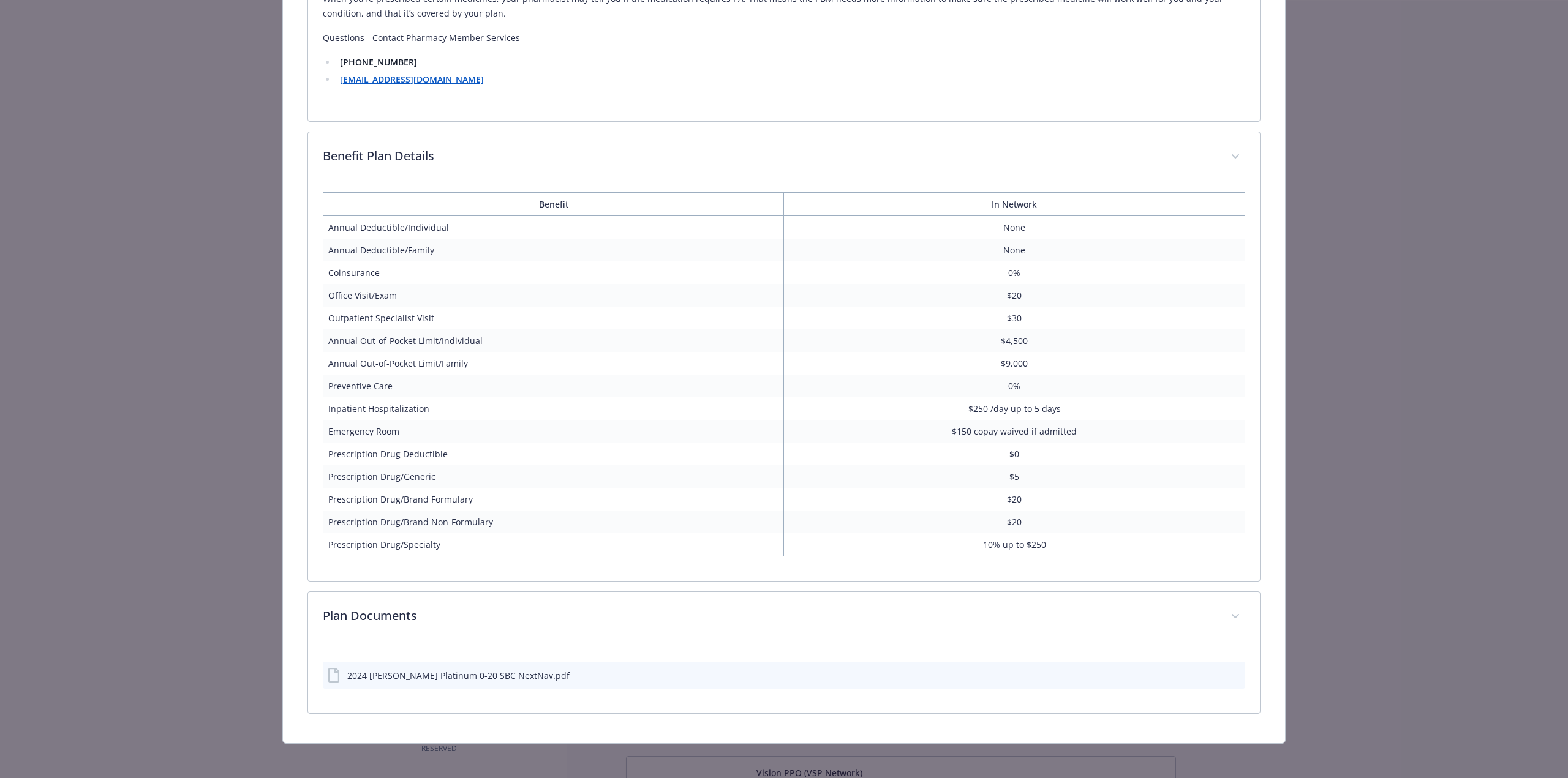
click at [490, 677] on div "2024 [PERSON_NAME] Platinum 0-20 SBC NextNav.pdf" at bounding box center [448, 675] width 242 height 15
click at [1228, 671] on icon "preview file" at bounding box center [1234, 674] width 11 height 9
